Goal: Information Seeking & Learning: Learn about a topic

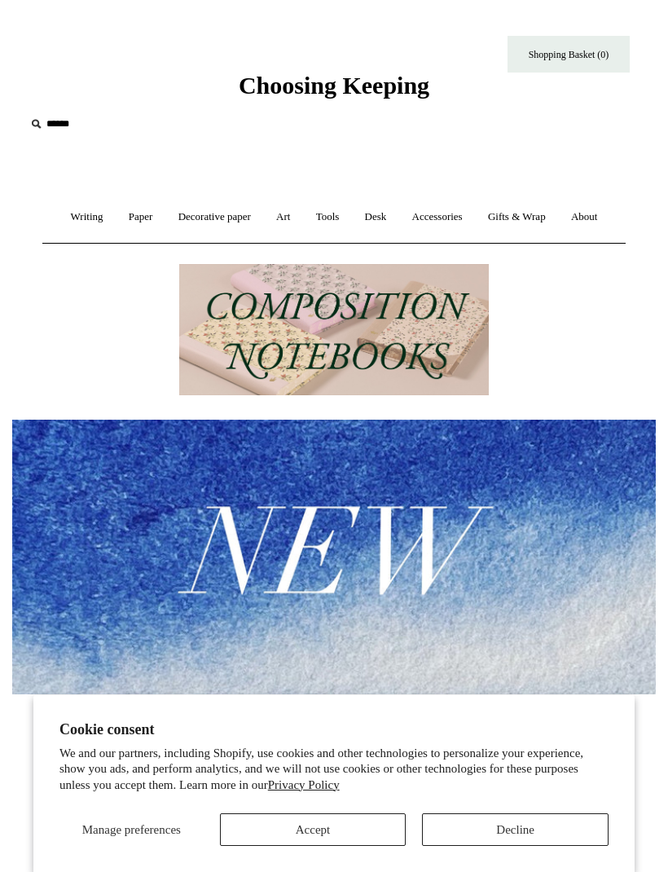
click at [132, 222] on link "Paper +" at bounding box center [140, 217] width 47 height 43
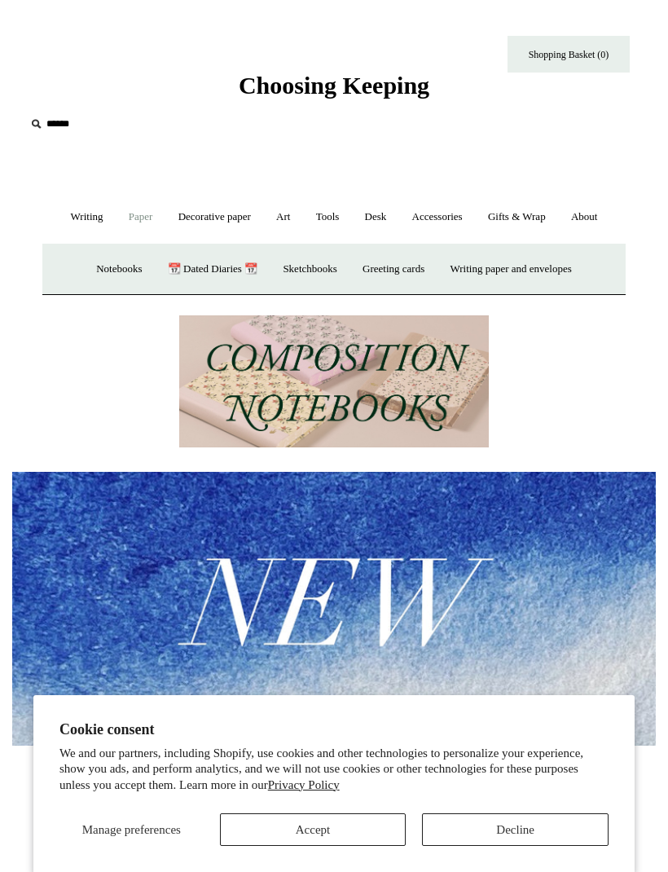
click at [312, 279] on link "Sketchbooks +" at bounding box center [309, 269] width 77 height 43
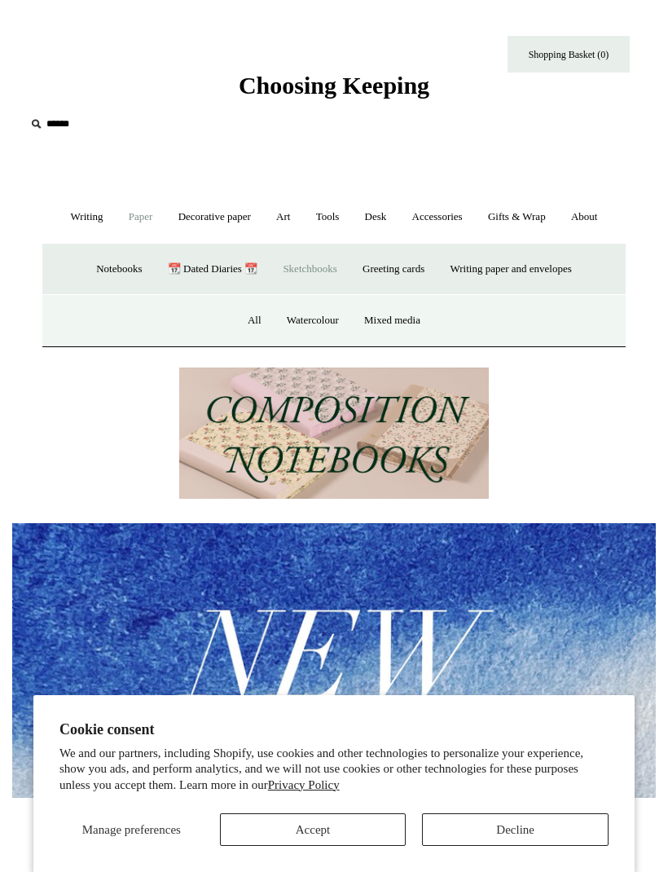
click at [406, 321] on link "Mixed media" at bounding box center [392, 320] width 79 height 43
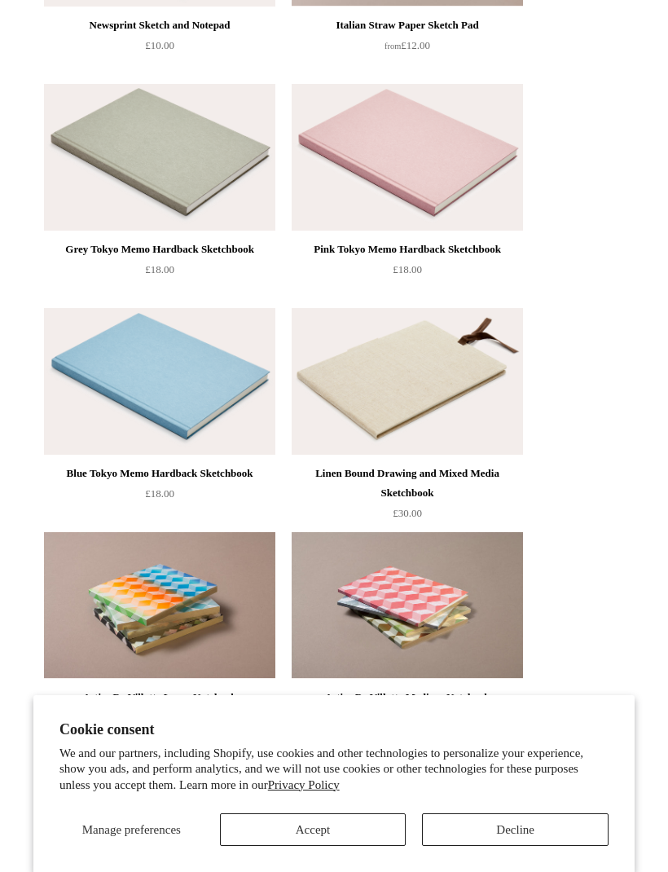
scroll to position [1745, 0]
click at [486, 477] on div "Linen Bound Drawing and Mixed Media Sketchbook" at bounding box center [407, 483] width 223 height 39
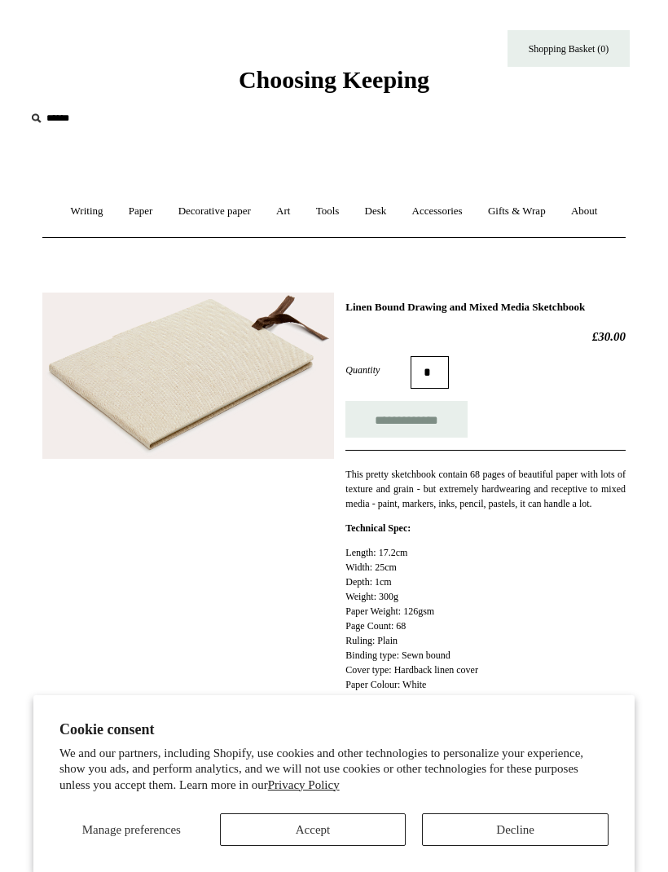
scroll to position [5, 0]
click at [276, 399] on img at bounding box center [188, 376] width 292 height 166
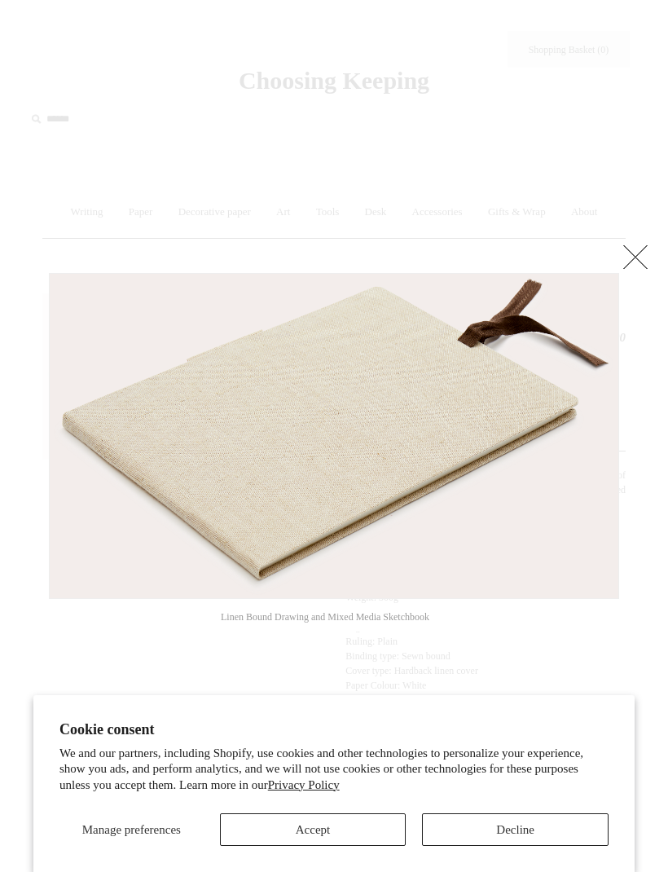
click at [639, 259] on link at bounding box center [635, 256] width 33 height 33
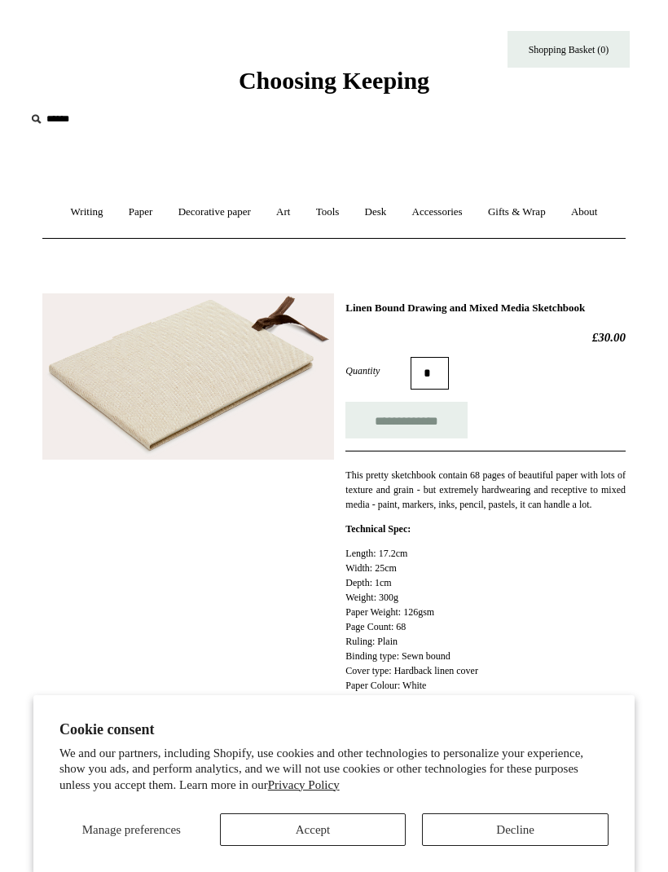
click at [336, 226] on link "Tools +" at bounding box center [328, 212] width 46 height 43
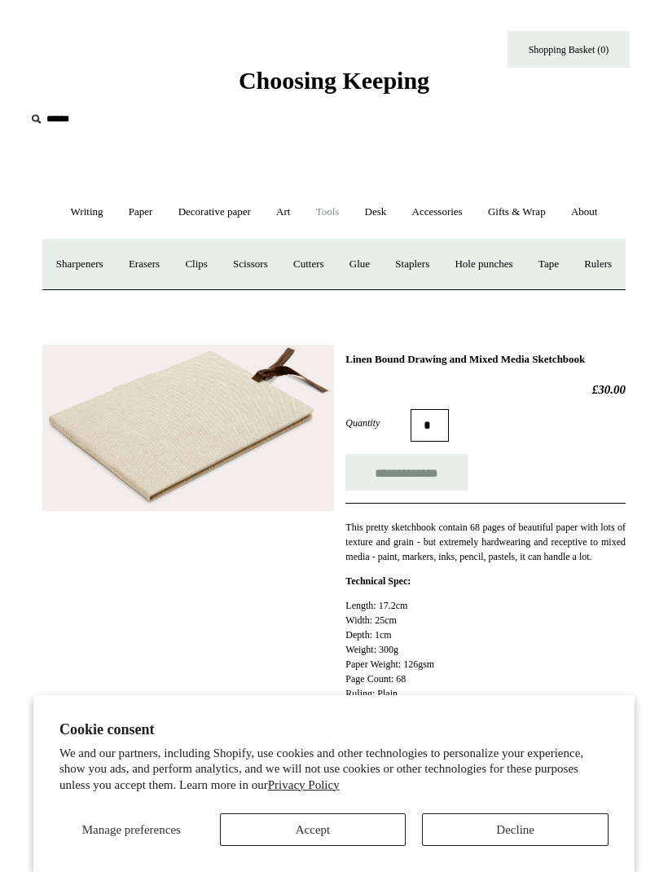
click at [100, 265] on link "Sharpeners" at bounding box center [80, 264] width 70 height 43
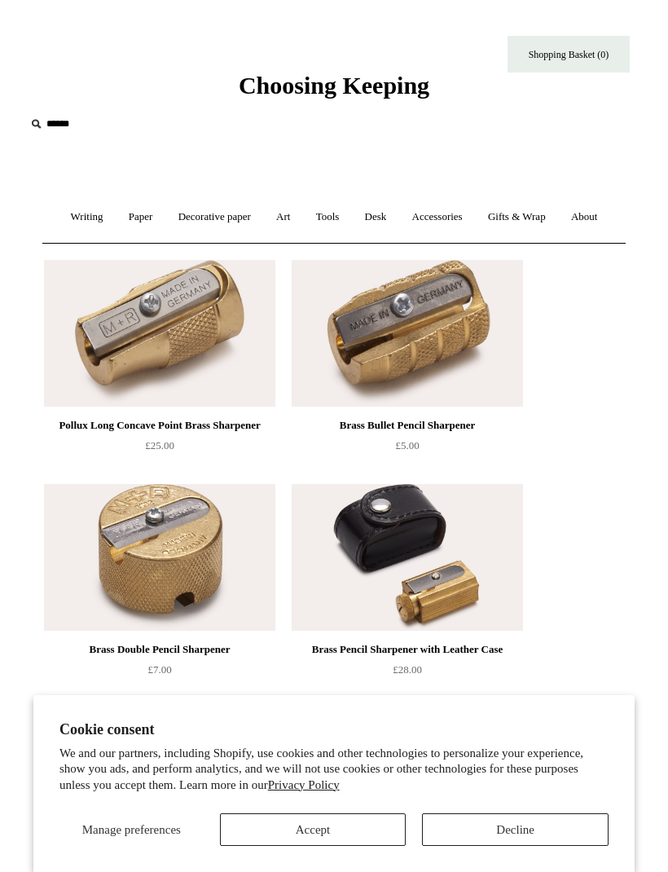
click at [290, 220] on link "Art +" at bounding box center [283, 217] width 37 height 43
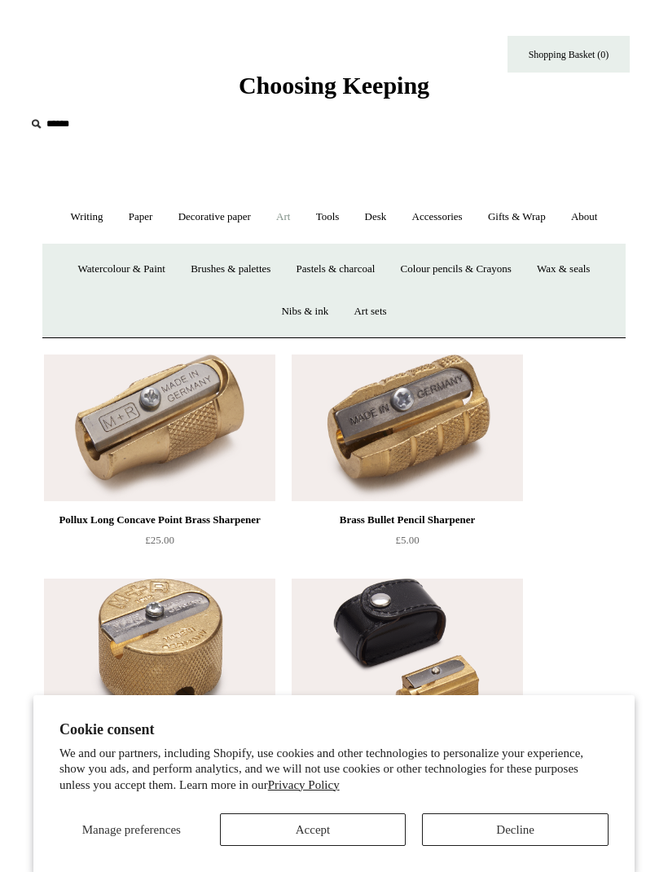
click at [457, 263] on link "Colour pencils & Crayons" at bounding box center [457, 269] width 134 height 43
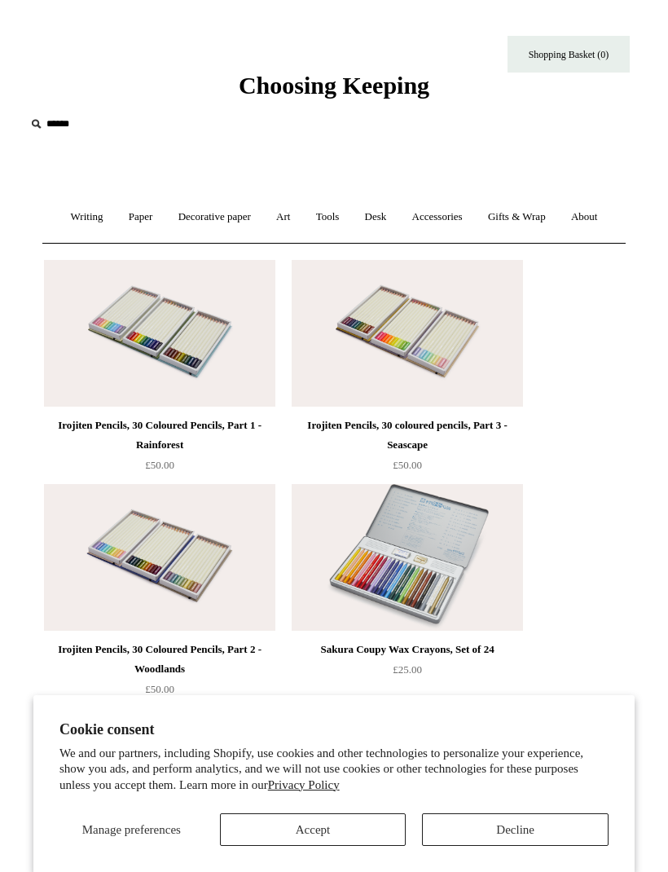
click at [328, 215] on link "Tools +" at bounding box center [328, 217] width 46 height 43
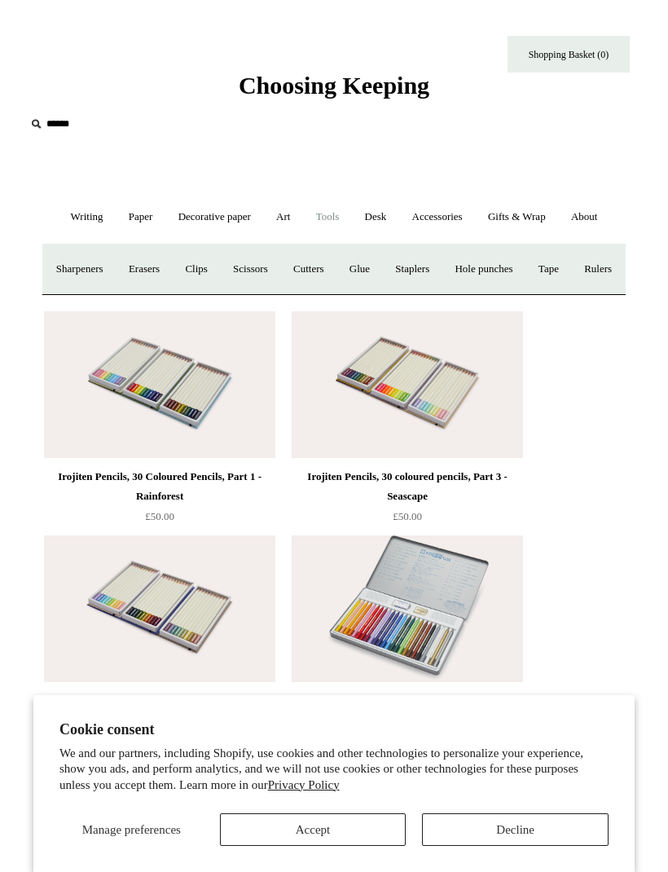
click at [288, 220] on link "Art +" at bounding box center [283, 217] width 37 height 43
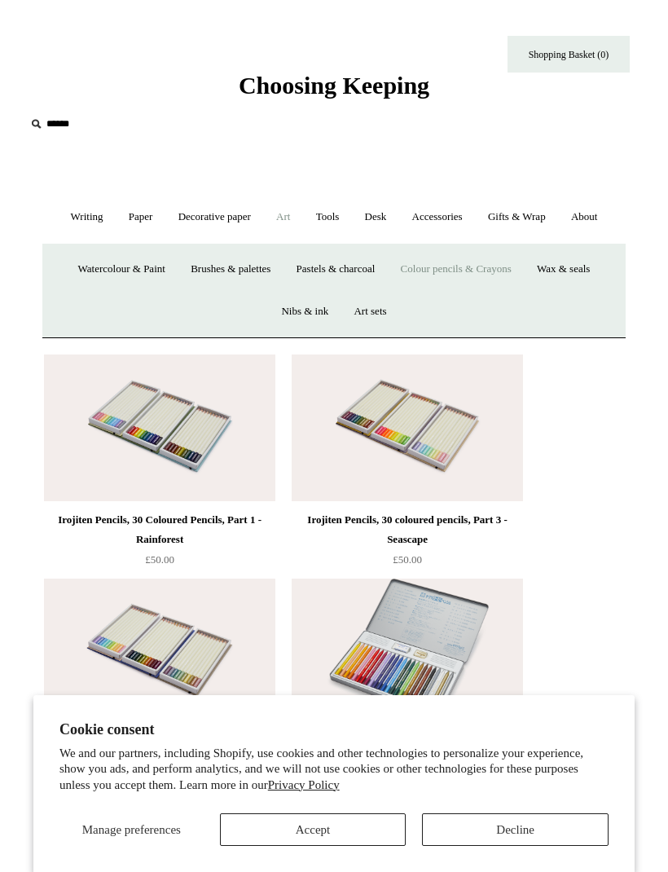
click at [331, 266] on link "Pastels & charcoal" at bounding box center [336, 269] width 102 height 43
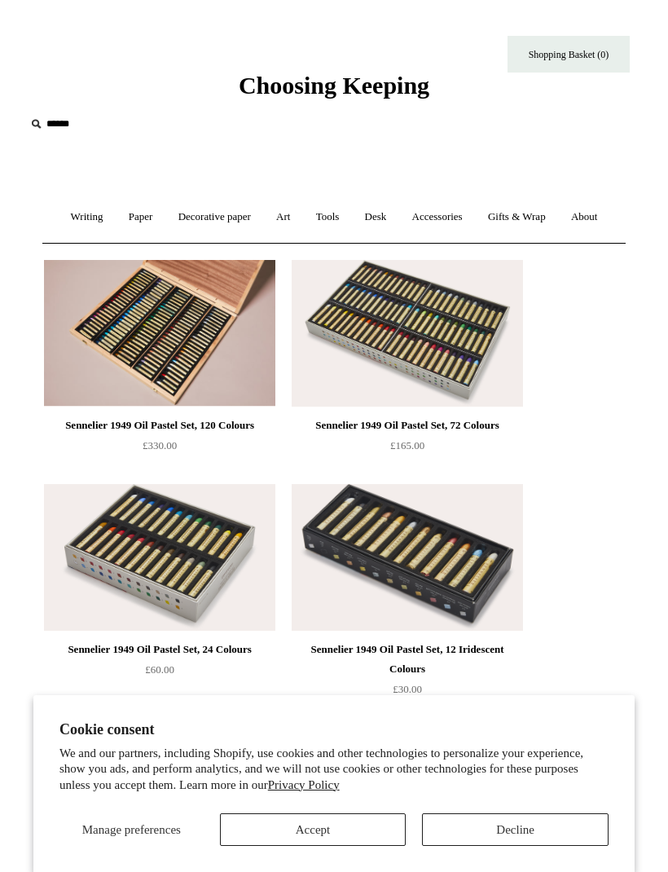
click at [284, 219] on link "Art +" at bounding box center [283, 217] width 37 height 43
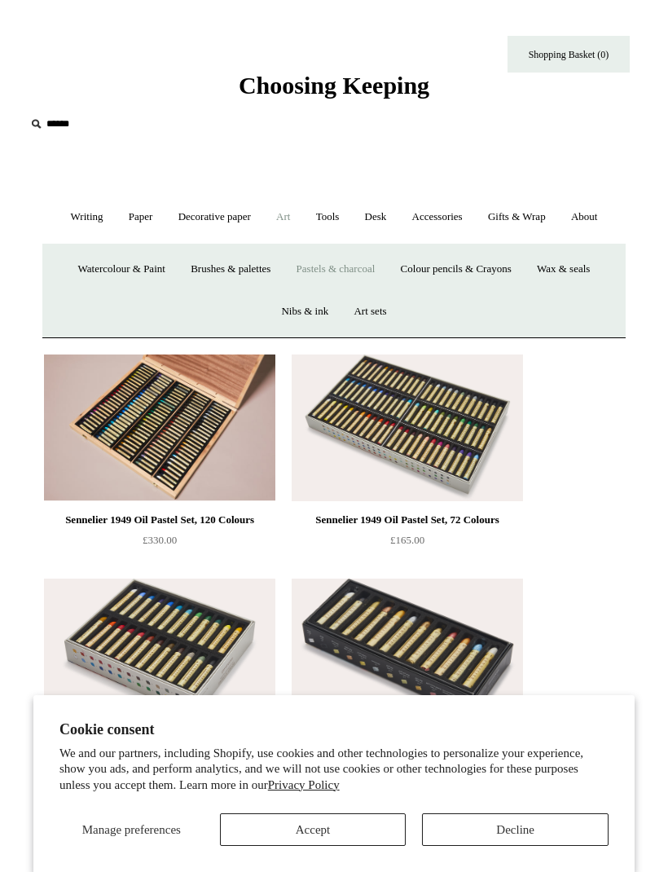
click at [235, 270] on link "Brushes & palettes" at bounding box center [230, 269] width 103 height 43
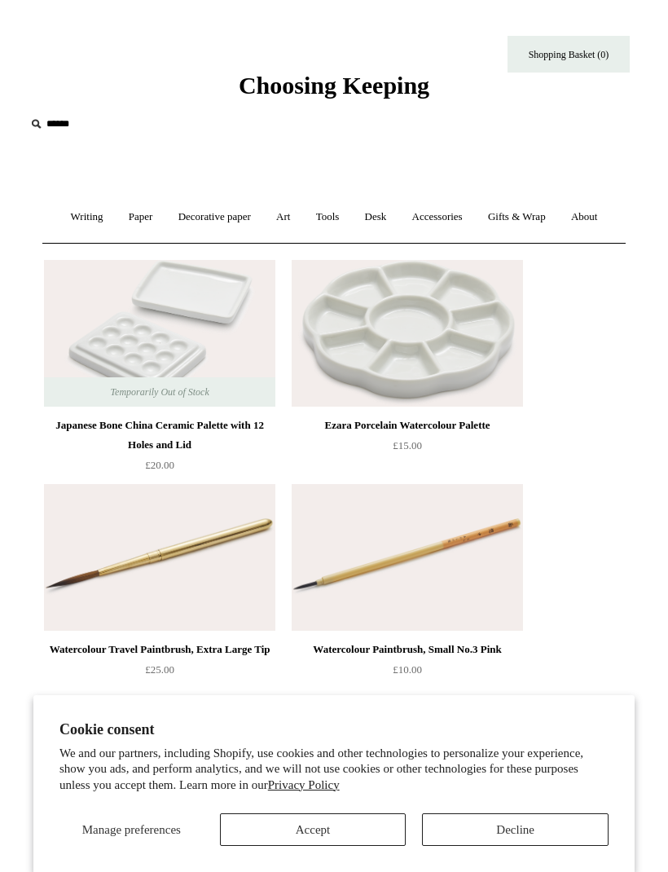
click at [287, 216] on link "Art +" at bounding box center [283, 217] width 37 height 43
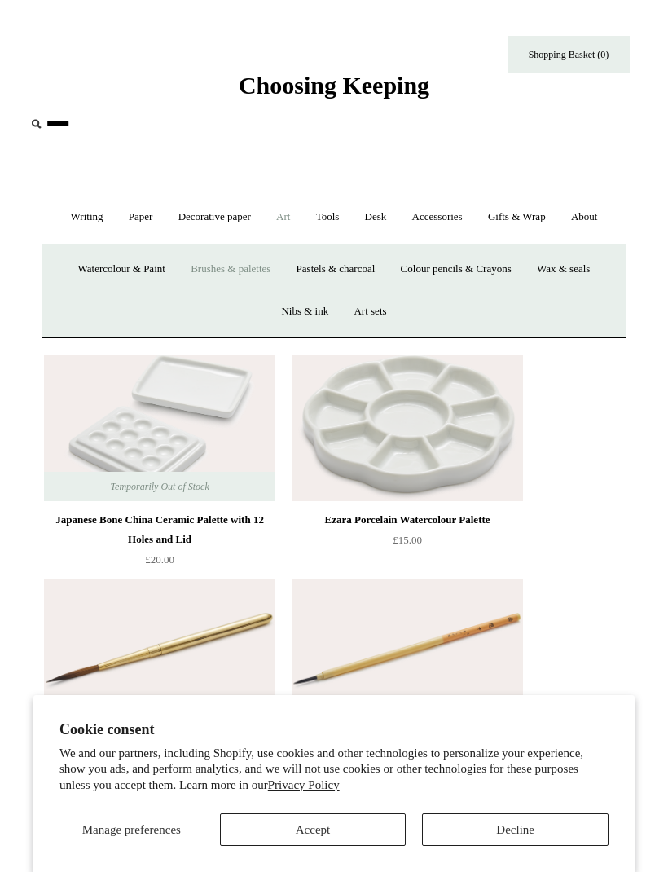
click at [373, 317] on link "Art sets" at bounding box center [369, 311] width 55 height 43
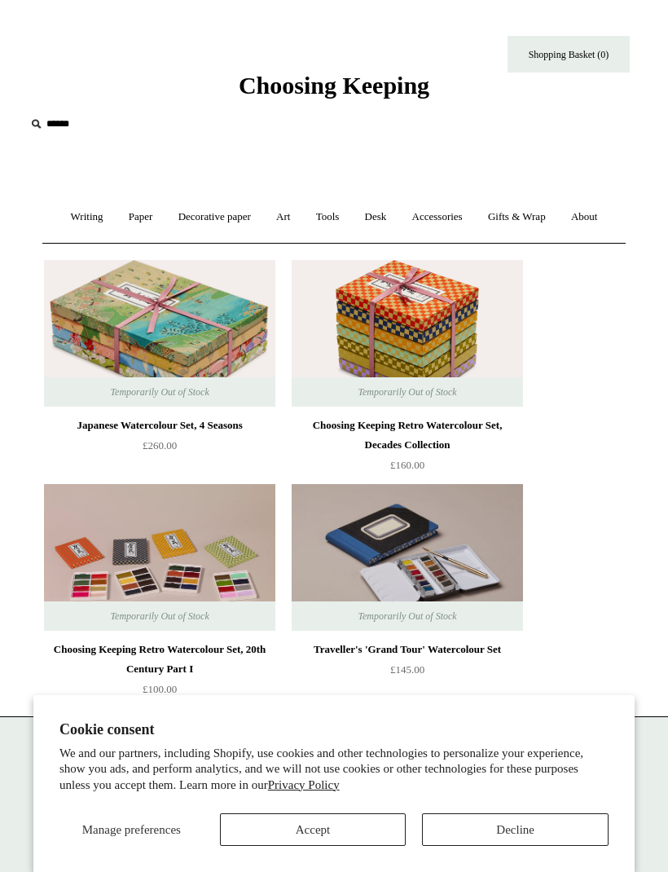
click at [130, 220] on link "Paper +" at bounding box center [140, 217] width 47 height 43
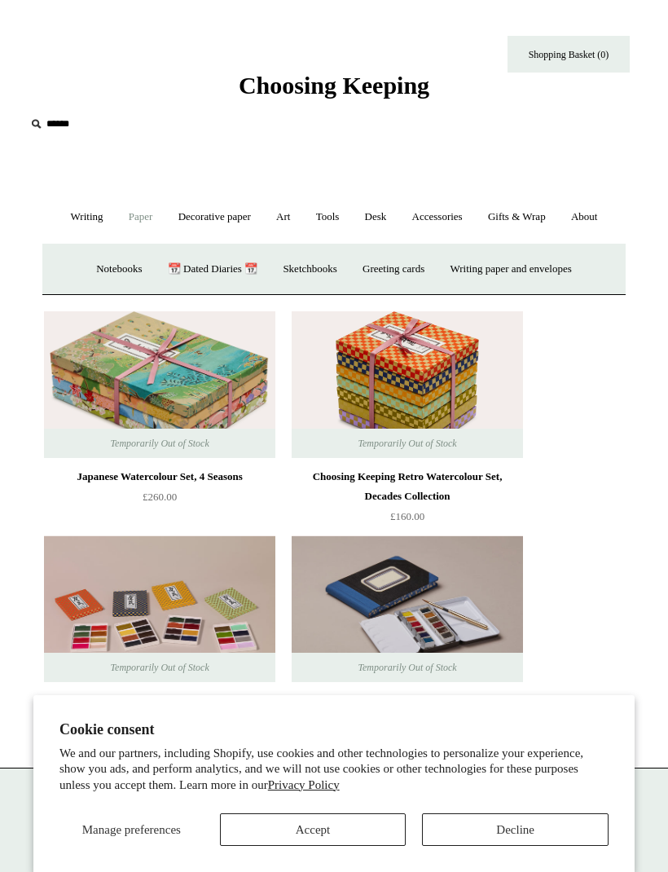
click at [215, 261] on link "📆 Dated Diaries 📆" at bounding box center [212, 269] width 112 height 43
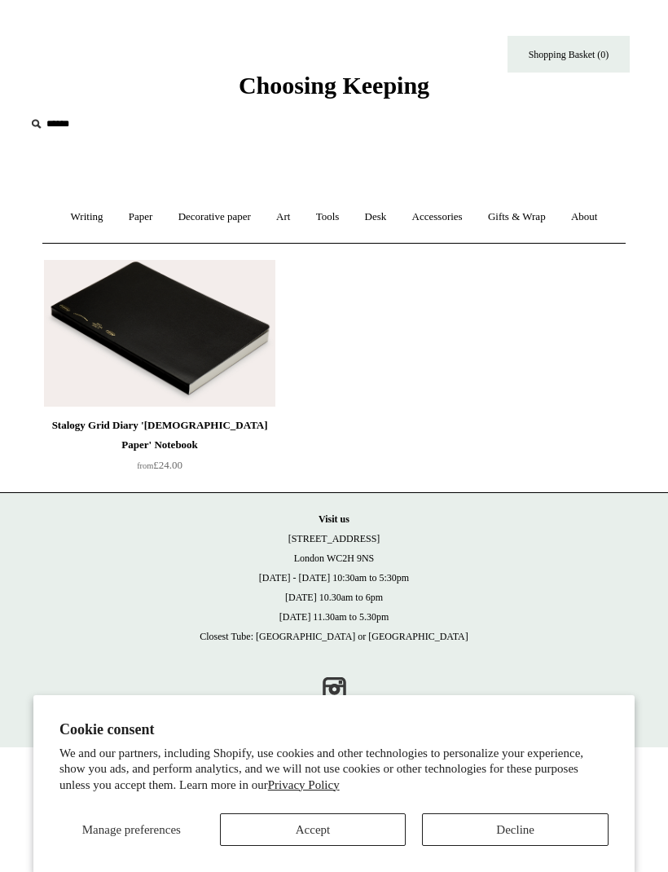
click at [139, 220] on link "Paper +" at bounding box center [140, 217] width 47 height 43
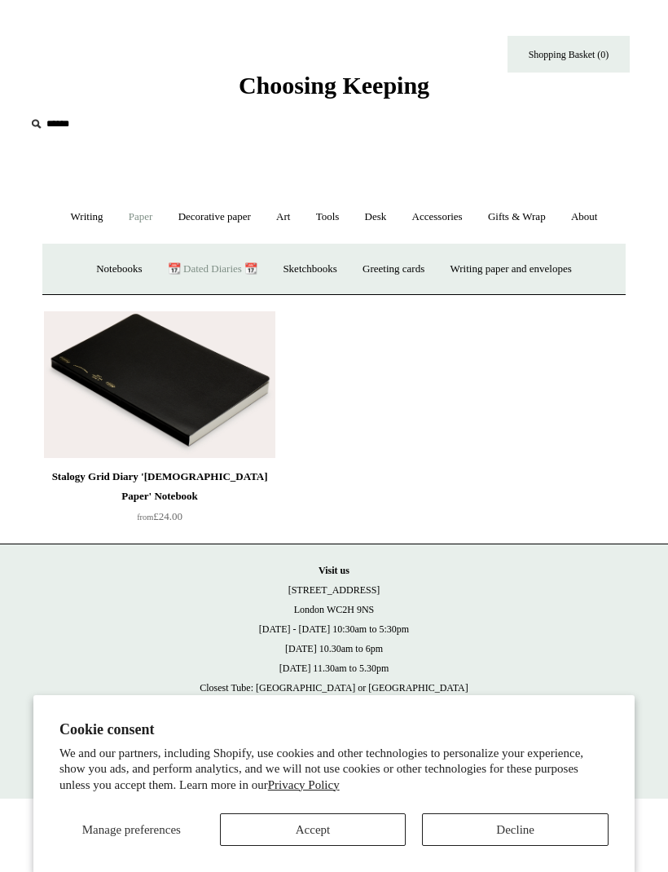
click at [103, 276] on link "Notebooks +" at bounding box center [119, 269] width 68 height 43
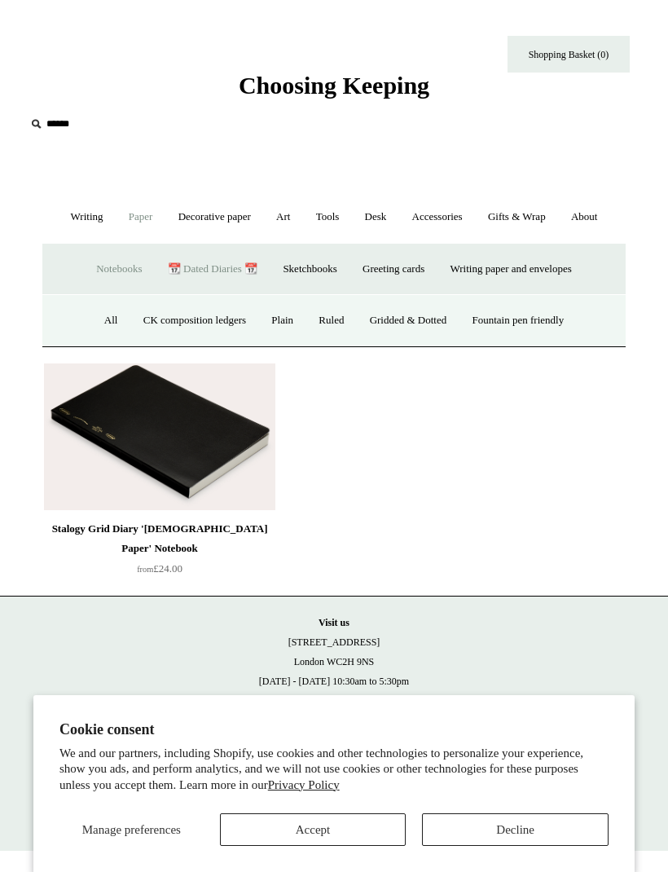
click at [275, 315] on link "Plain" at bounding box center [282, 320] width 45 height 43
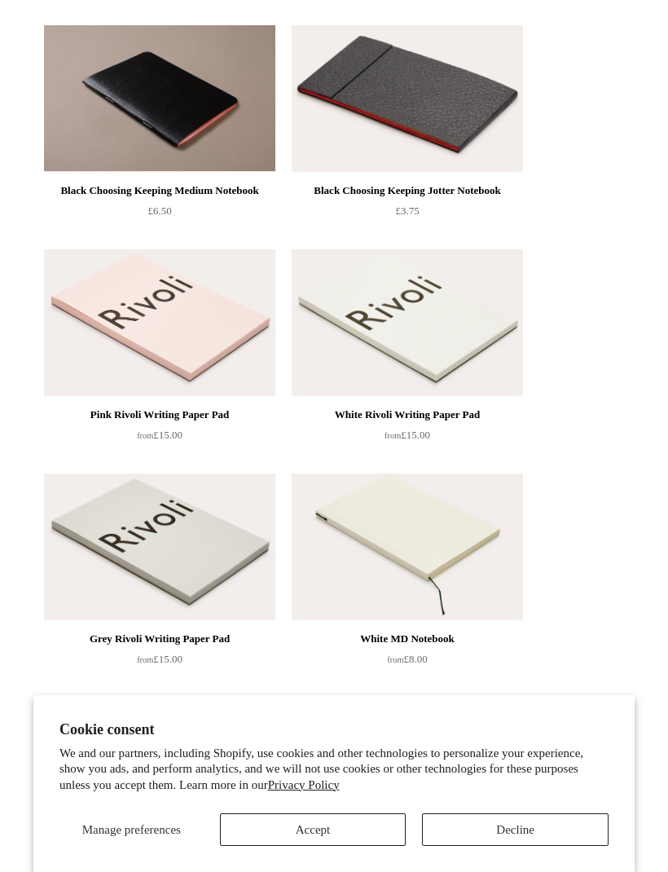
scroll to position [906, 0]
click at [192, 369] on img at bounding box center [159, 323] width 231 height 147
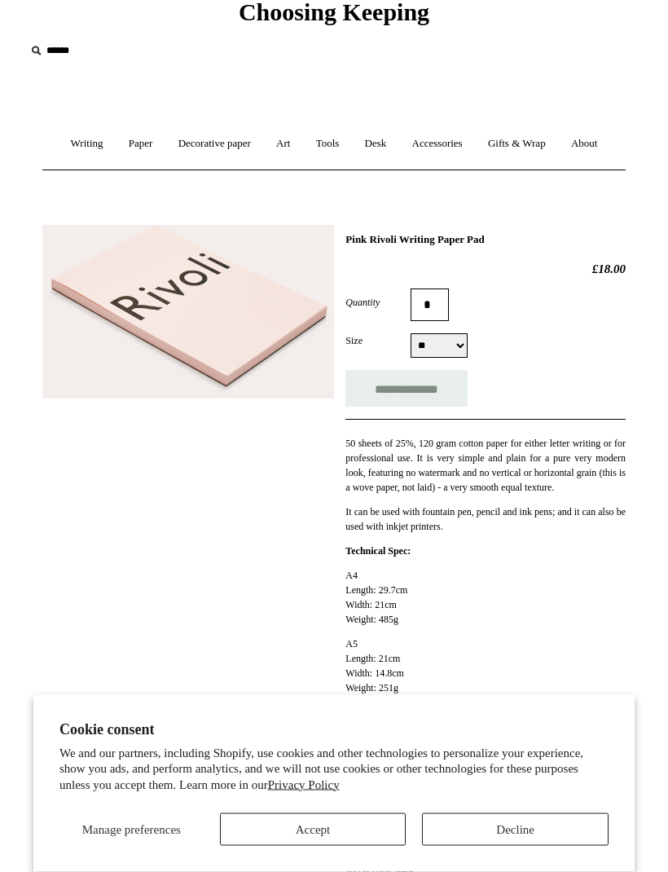
scroll to position [73, 0]
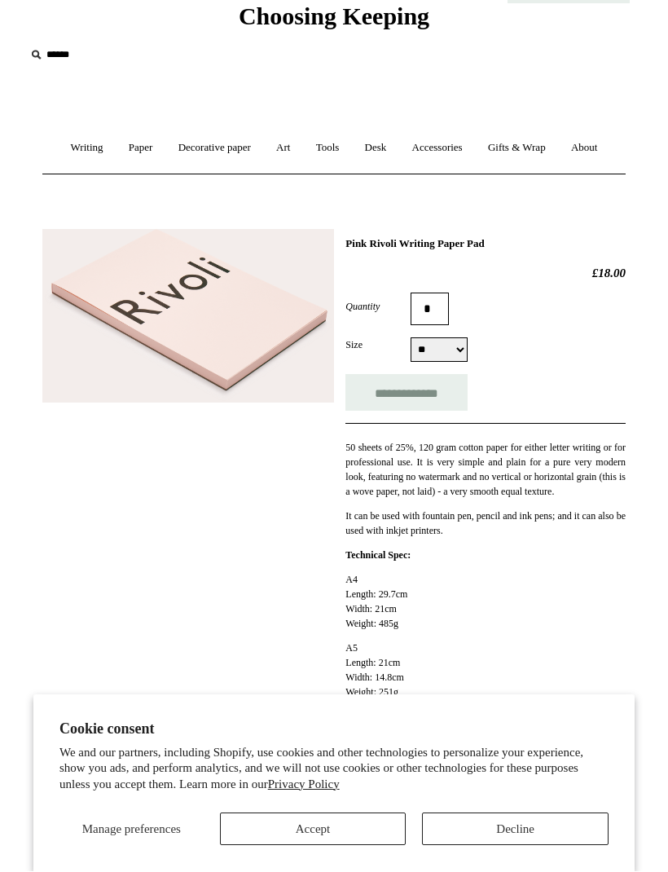
click at [458, 347] on select "** ** **" at bounding box center [439, 350] width 57 height 24
select select "**"
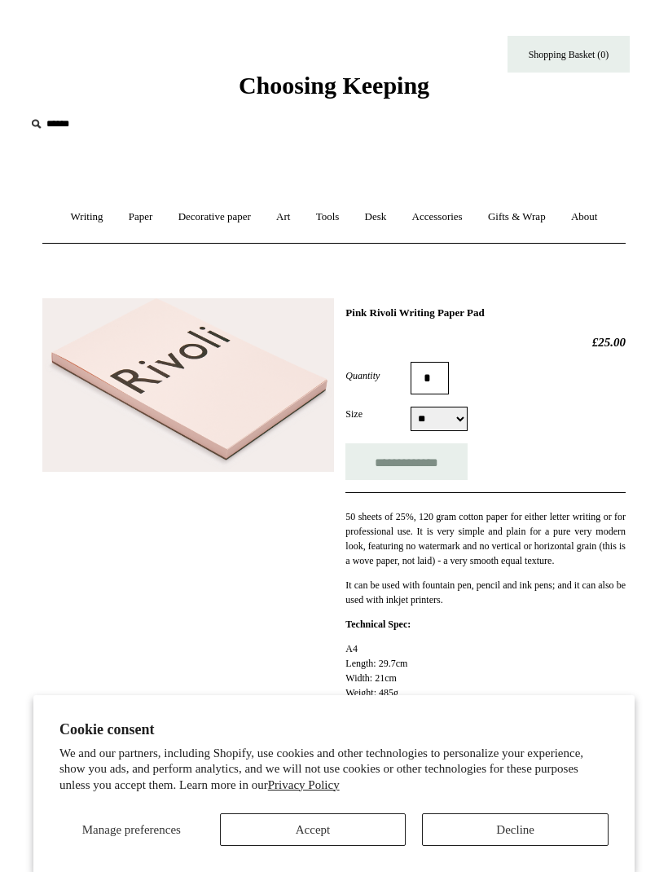
click at [132, 216] on link "Paper +" at bounding box center [140, 217] width 47 height 43
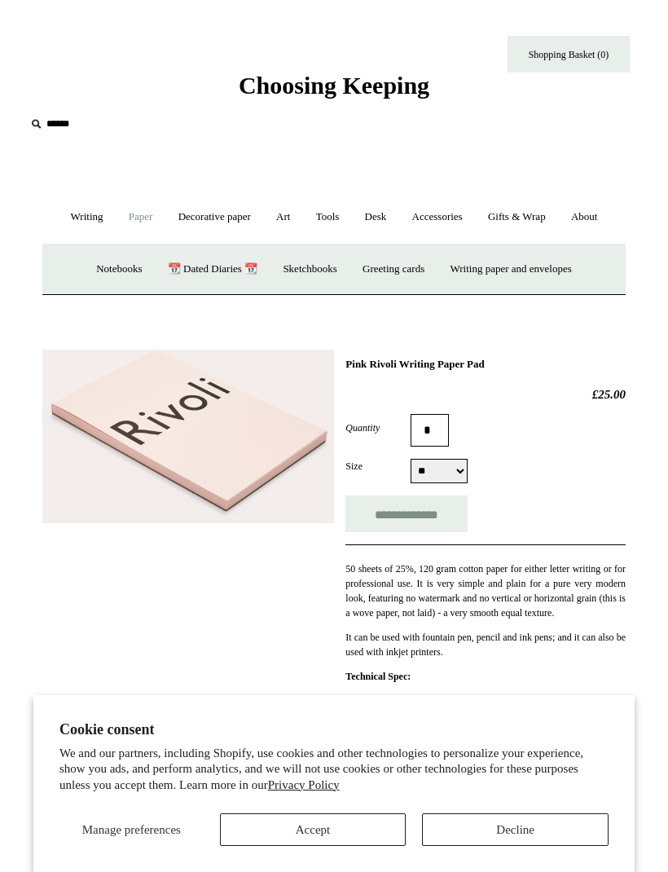
click at [292, 218] on link "Art +" at bounding box center [283, 217] width 37 height 43
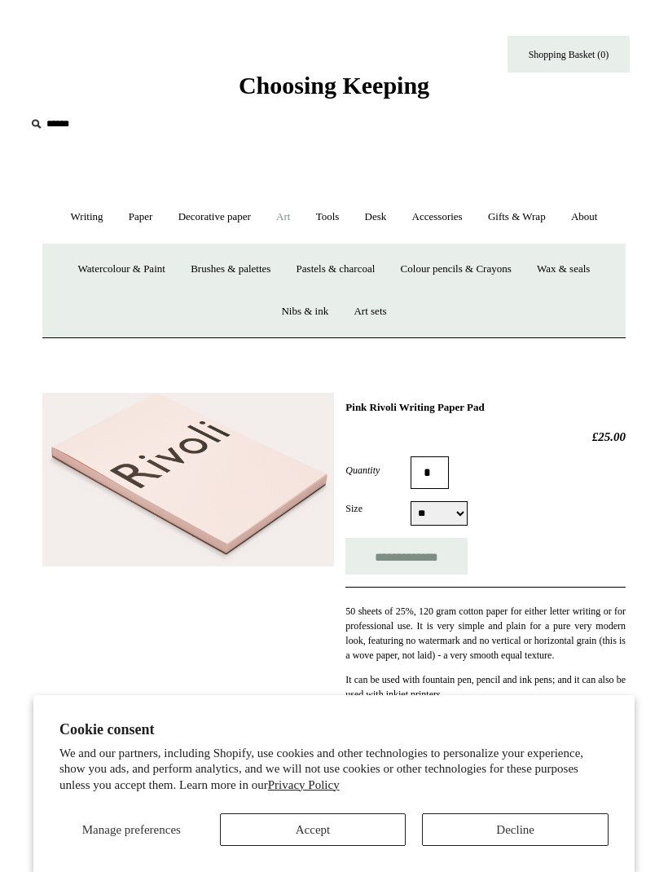
click at [138, 214] on link "Paper +" at bounding box center [140, 217] width 47 height 43
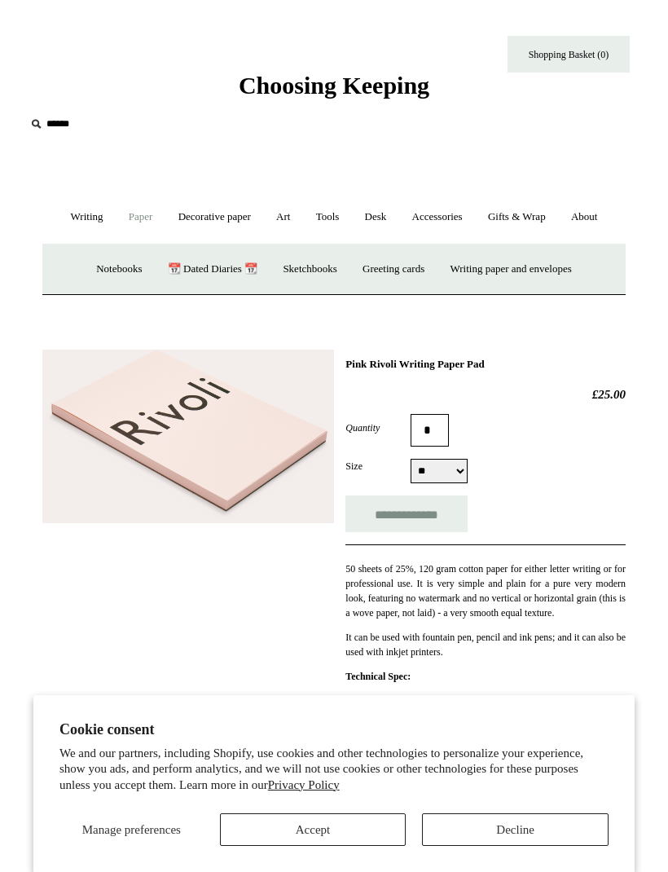
click at [99, 277] on link "Notebooks +" at bounding box center [119, 269] width 68 height 43
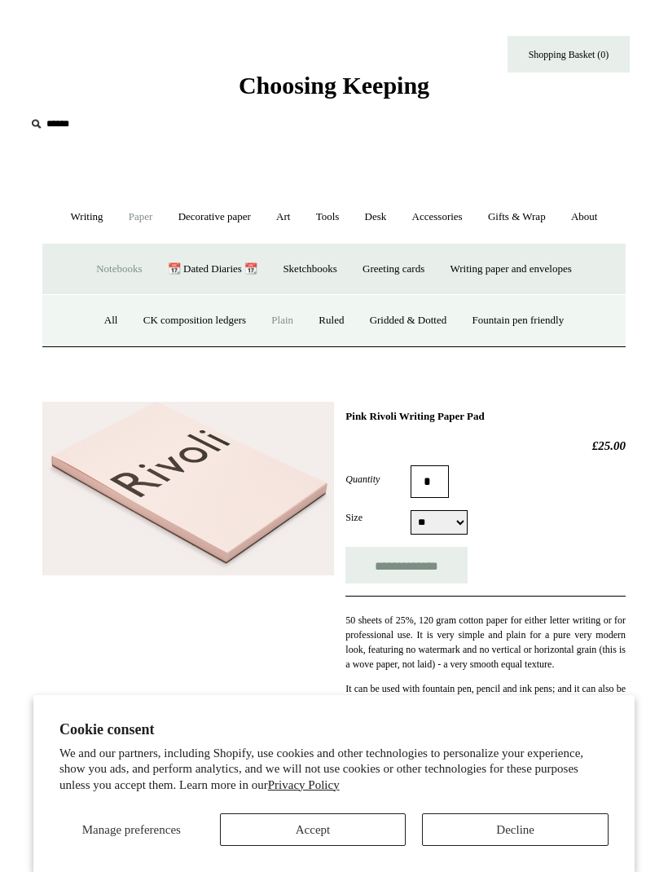
click at [289, 317] on link "Plain" at bounding box center [282, 320] width 45 height 43
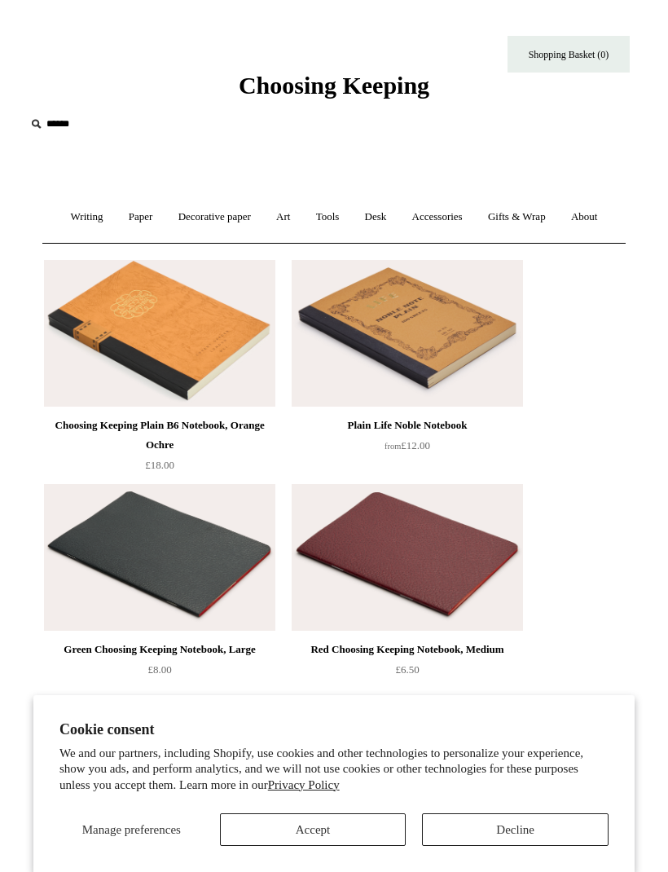
click at [125, 217] on link "Paper +" at bounding box center [140, 217] width 47 height 43
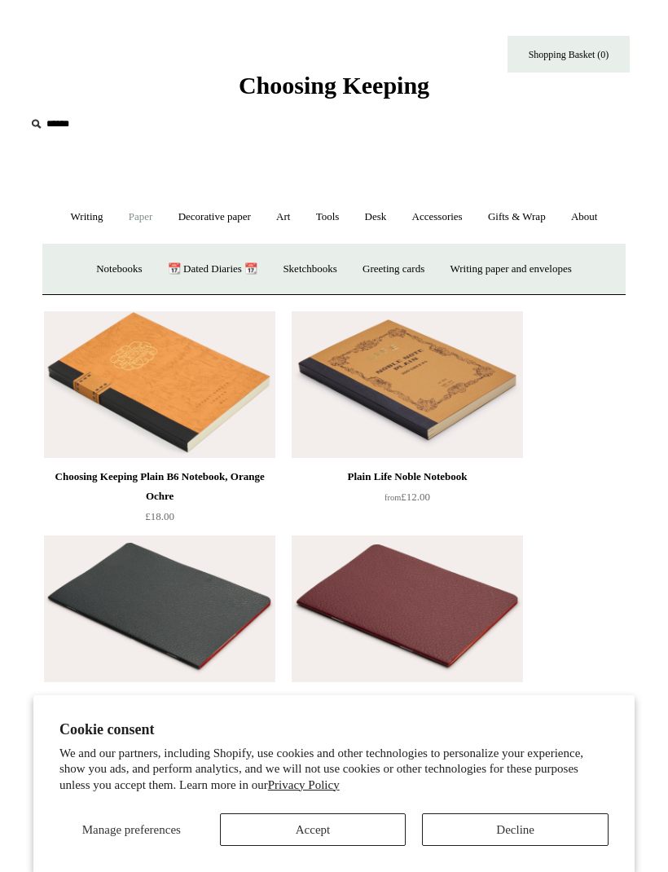
click at [106, 283] on link "Notebooks +" at bounding box center [119, 269] width 68 height 43
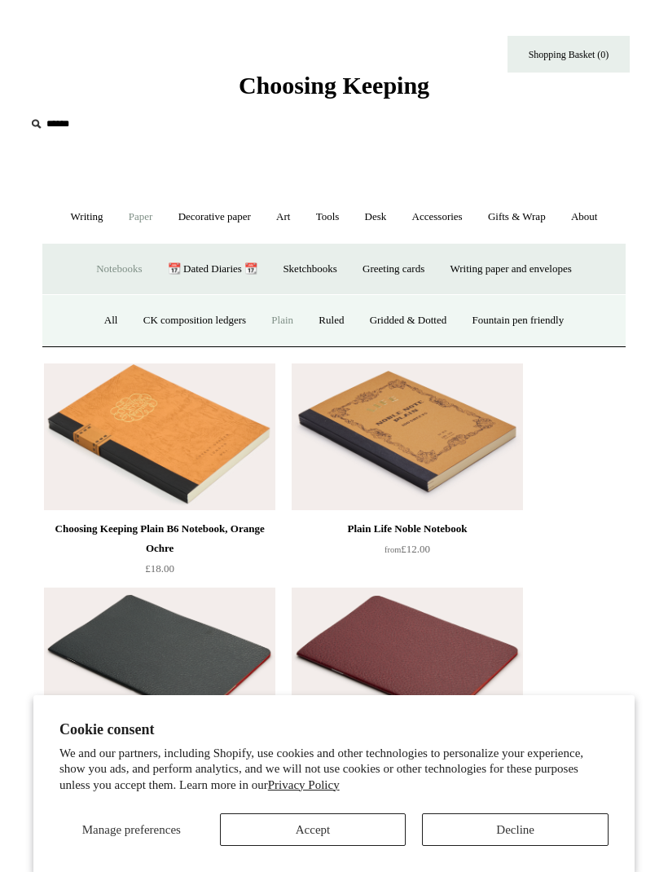
click at [226, 323] on link "CK composition ledgers" at bounding box center [194, 320] width 125 height 43
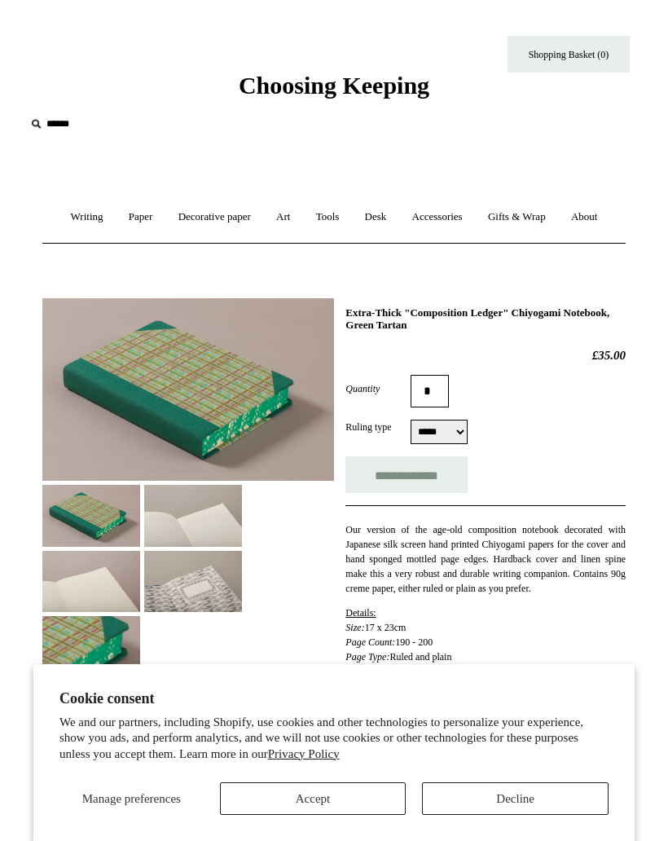
select select "*****"
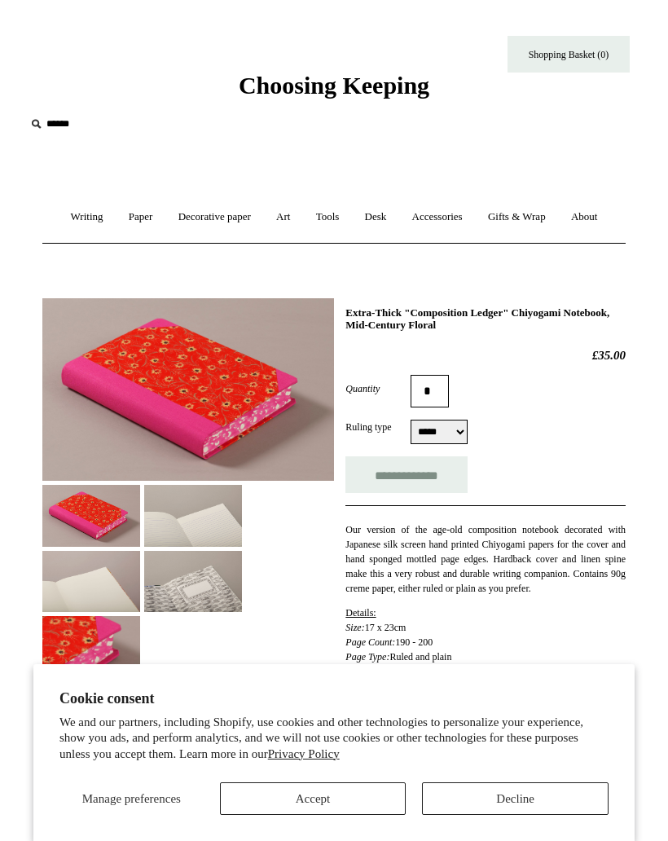
select select "*****"
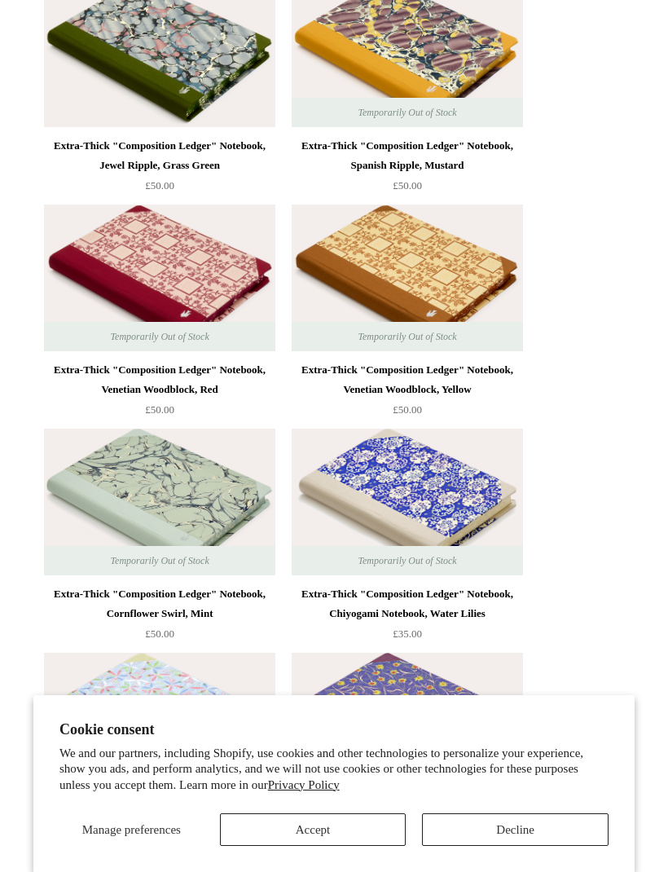
scroll to position [5660, 0]
